Goal: Information Seeking & Learning: Learn about a topic

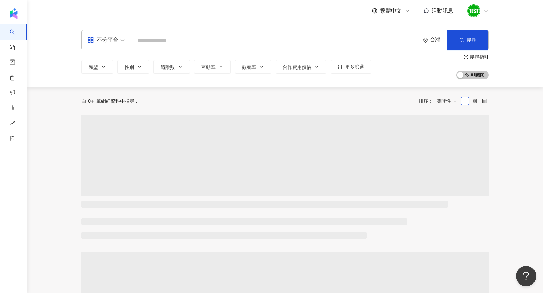
click at [487, 9] on icon at bounding box center [485, 10] width 5 height 5
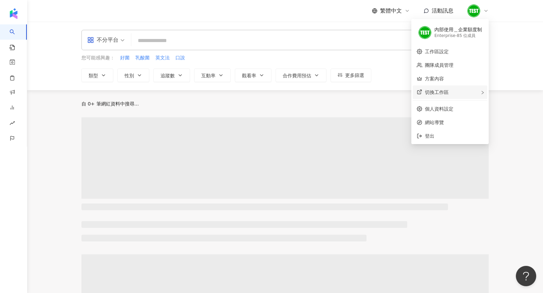
click at [480, 90] on div "切換工作區" at bounding box center [450, 93] width 75 height 14
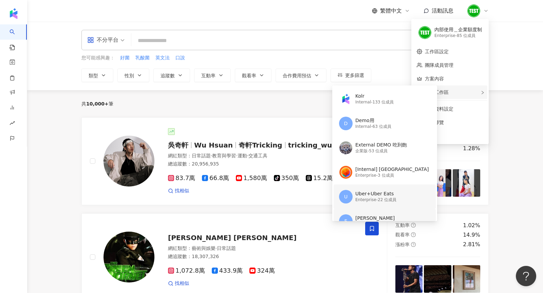
scroll to position [45, 0]
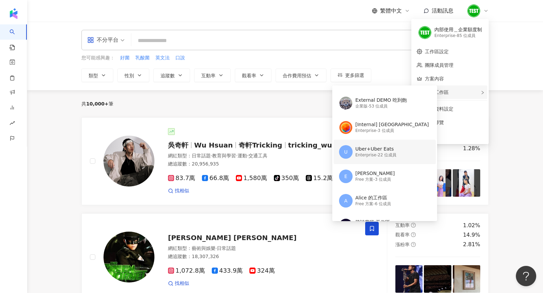
click at [364, 157] on div "Enterprise - 22 位成員" at bounding box center [375, 155] width 41 height 6
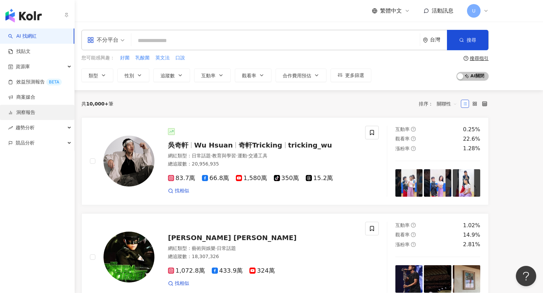
click at [35, 116] on link "洞察報告" at bounding box center [21, 112] width 27 height 7
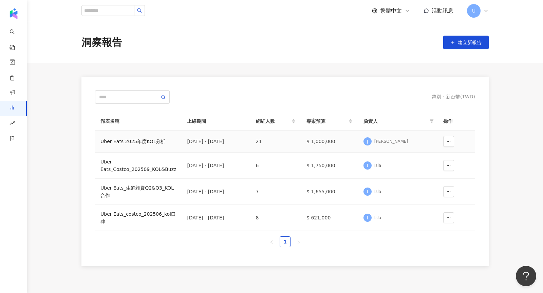
click at [128, 135] on td "Uber Eats 2025年度KOL分析" at bounding box center [138, 142] width 87 height 22
click at [129, 138] on div "Uber Eats 2025年度KOL分析" at bounding box center [138, 141] width 76 height 7
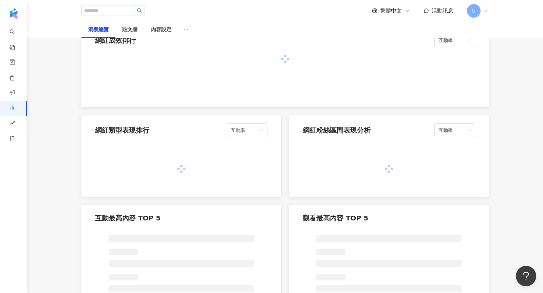
scroll to position [497, 0]
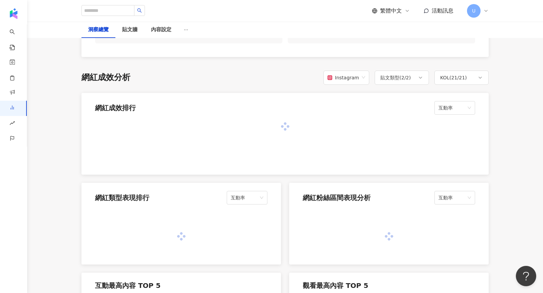
click at [138, 20] on div "繁體中文 活動訊息 U" at bounding box center [284, 11] width 407 height 22
click at [136, 30] on div "貼文牆" at bounding box center [129, 30] width 15 height 8
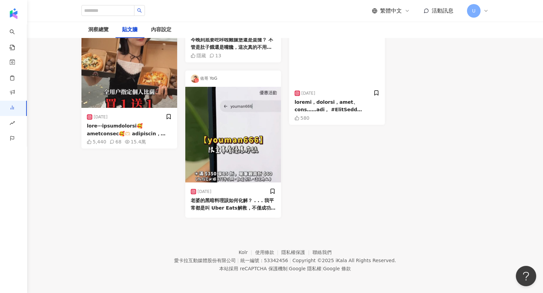
scroll to position [999, 0]
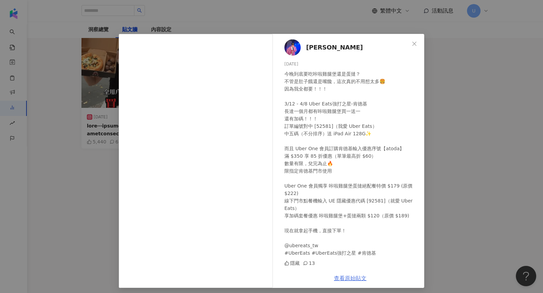
click at [352, 279] on link "查看原始貼文" at bounding box center [350, 278] width 33 height 6
